Goal: Obtain resource: Obtain resource

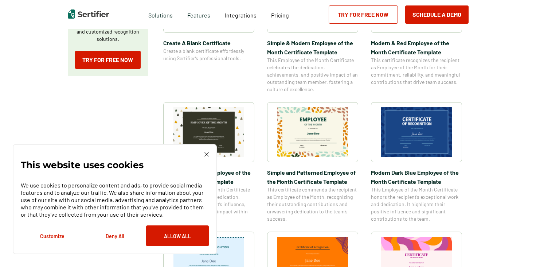
scroll to position [255, 0]
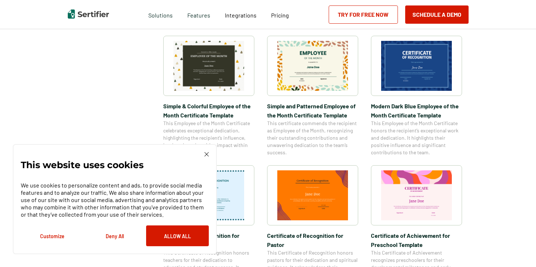
click at [207, 154] on img at bounding box center [206, 154] width 4 height 4
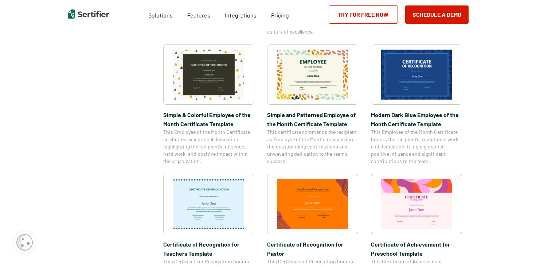
scroll to position [182, 0]
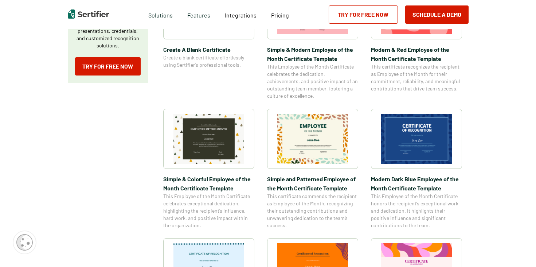
click at [432, 133] on img at bounding box center [416, 139] width 71 height 50
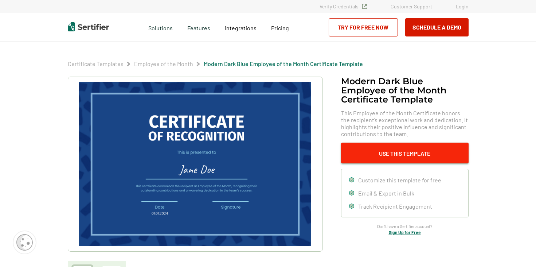
click at [393, 156] on button "Use This Template" at bounding box center [405, 152] width 128 height 21
